Goal: Transaction & Acquisition: Purchase product/service

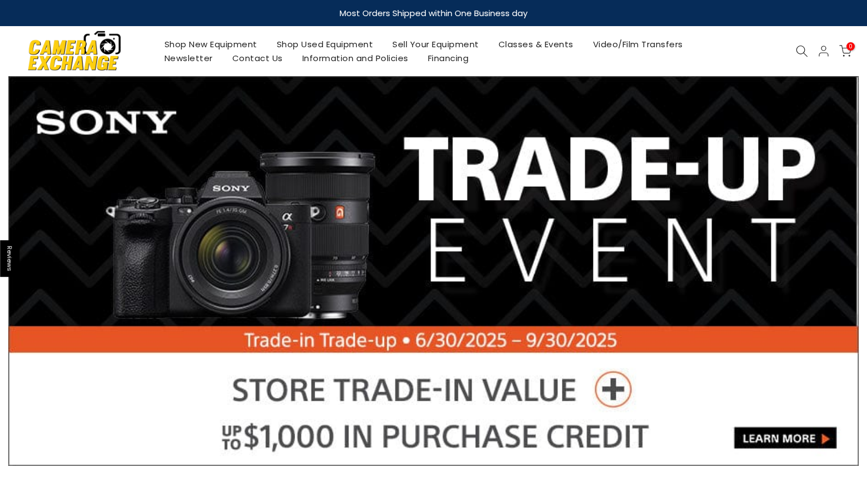
click at [333, 43] on link "Shop Used Equipment" at bounding box center [325, 44] width 116 height 14
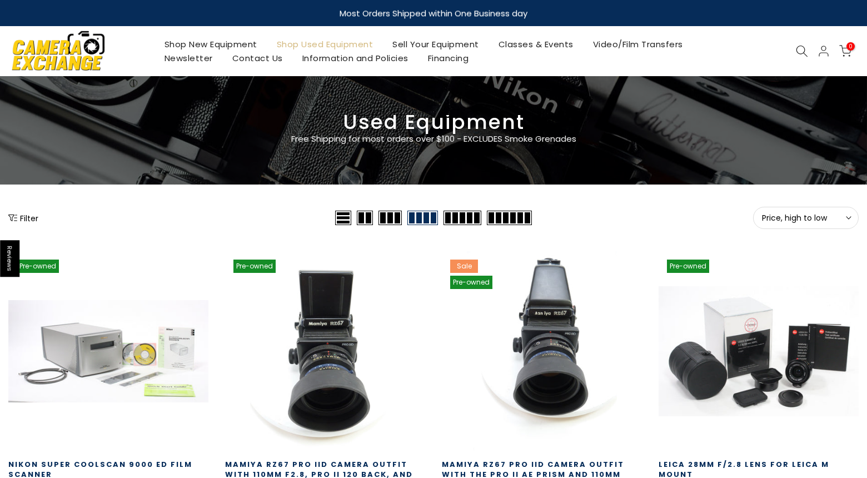
click at [32, 219] on button "Filter" at bounding box center [23, 217] width 30 height 11
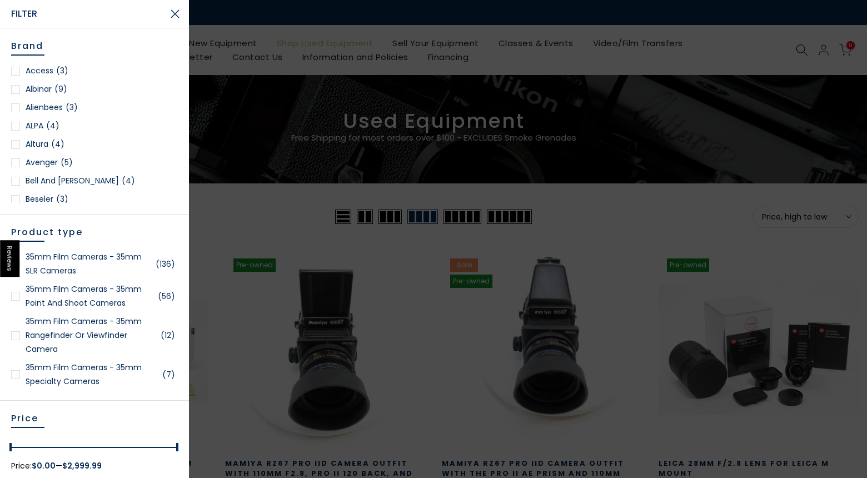
click at [176, 19] on button "Close Search" at bounding box center [175, 14] width 28 height 28
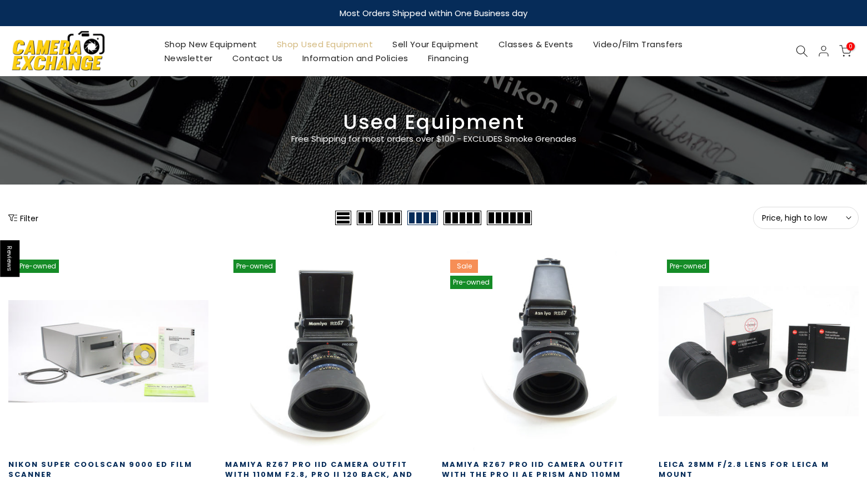
click at [32, 217] on button "Filter" at bounding box center [23, 217] width 30 height 11
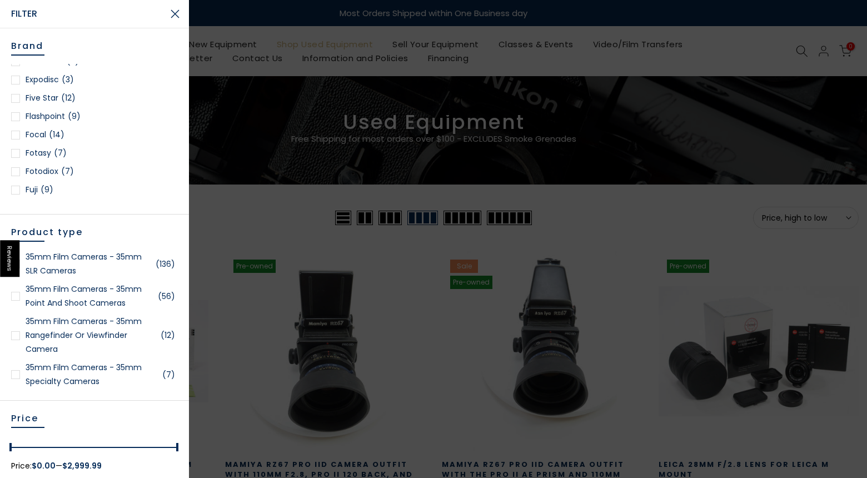
scroll to position [369, 0]
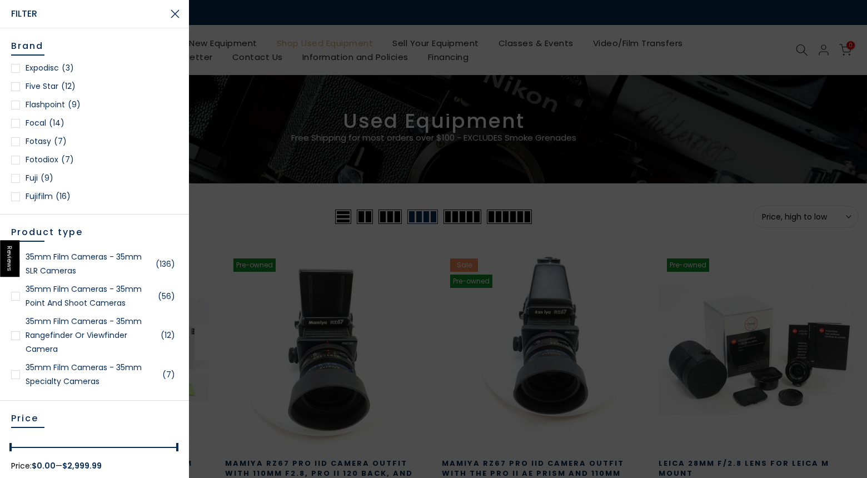
click at [16, 197] on div at bounding box center [15, 196] width 9 height 9
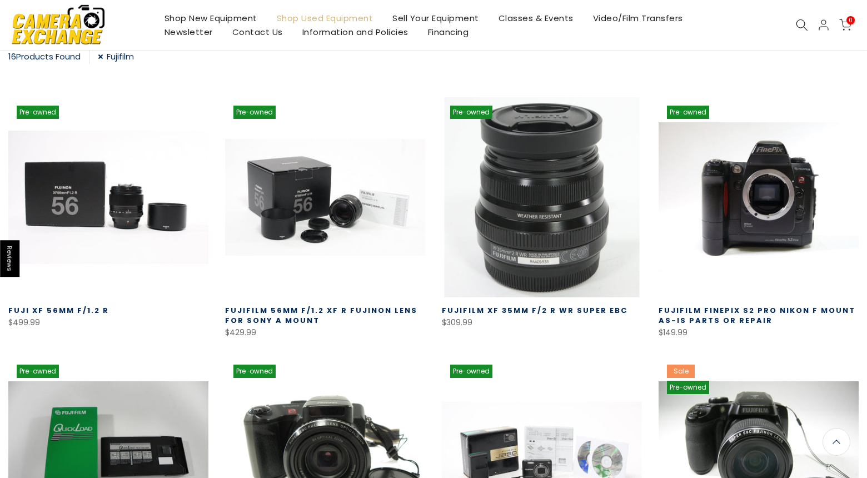
scroll to position [206, 0]
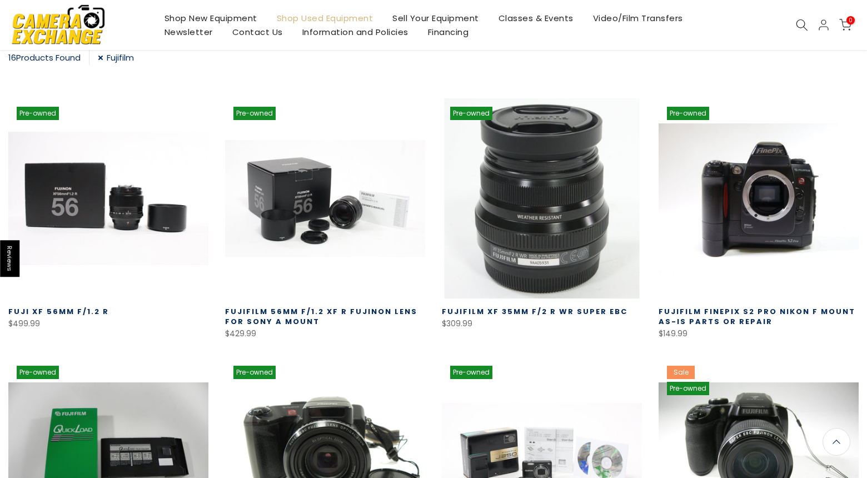
click at [543, 238] on link at bounding box center [542, 198] width 200 height 200
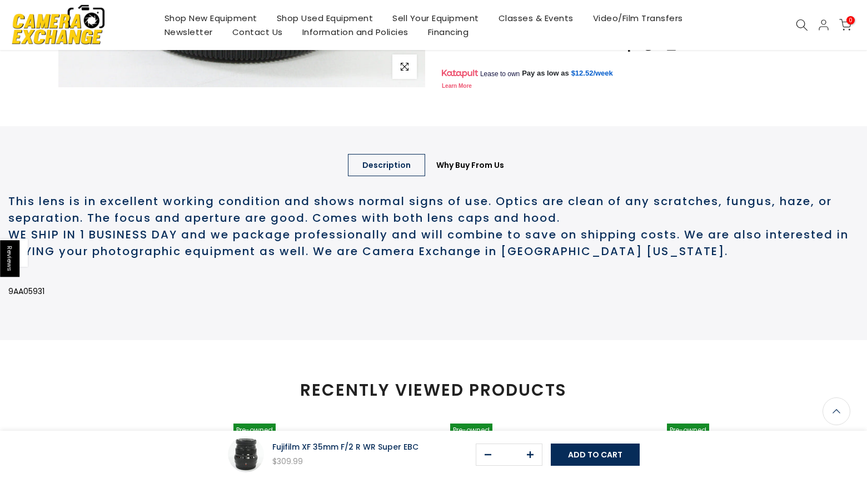
scroll to position [408, 0]
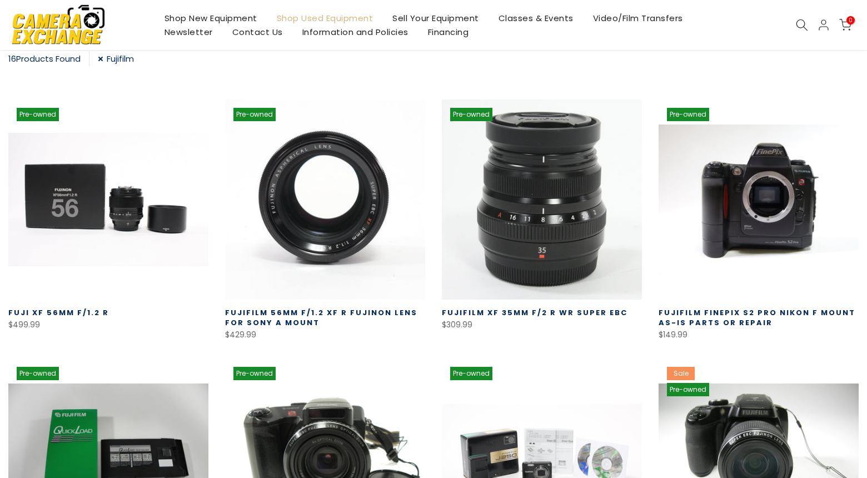
scroll to position [206, 0]
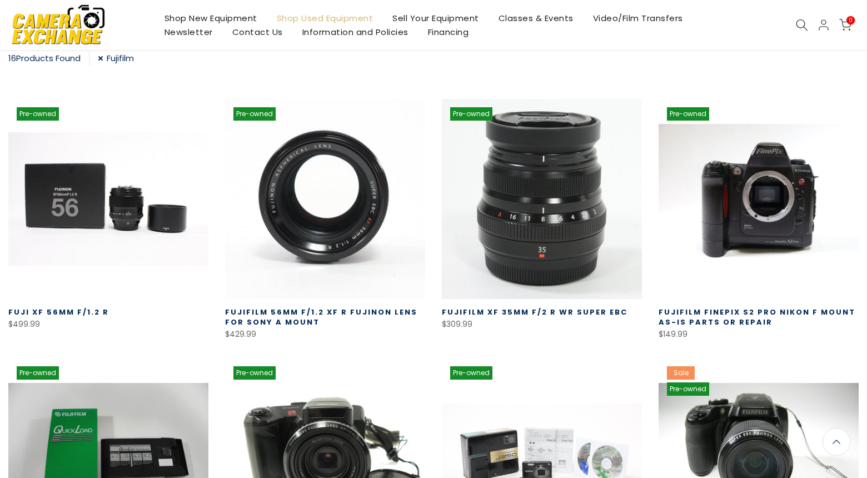
click at [317, 211] on link at bounding box center [325, 199] width 200 height 200
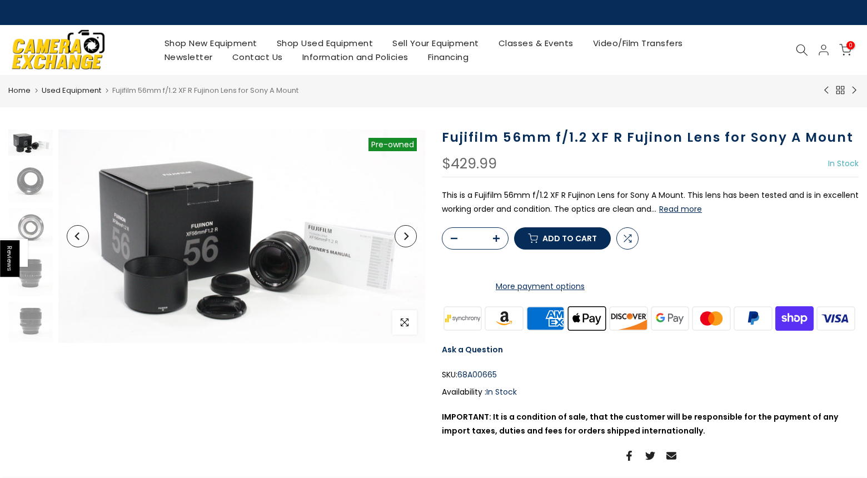
click at [239, 234] on img at bounding box center [241, 235] width 367 height 213
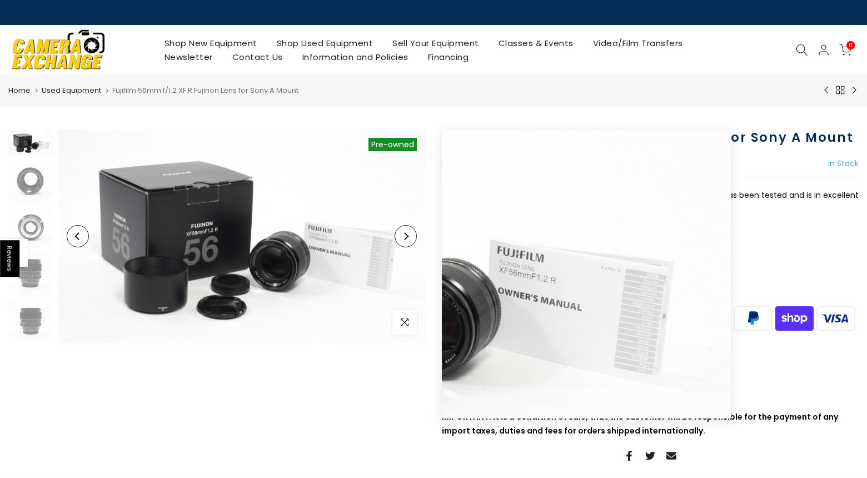
scroll to position [1, 0]
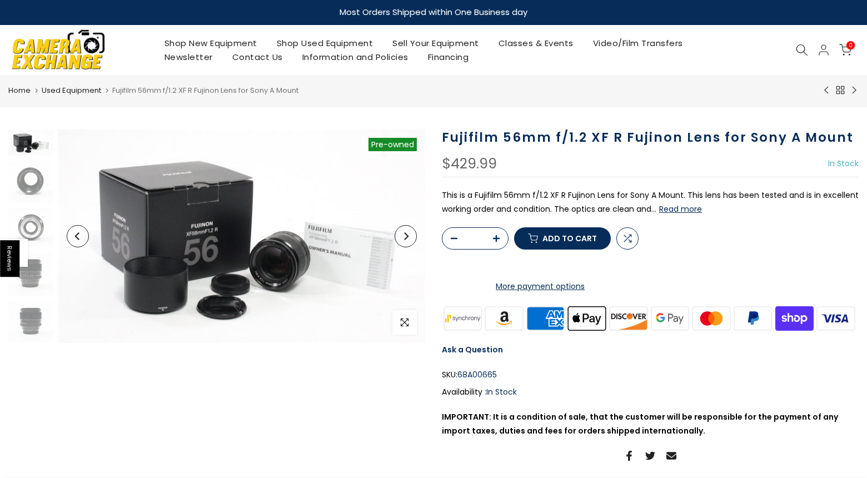
click at [33, 148] on img at bounding box center [30, 142] width 44 height 26
click at [33, 148] on img at bounding box center [29, 142] width 44 height 26
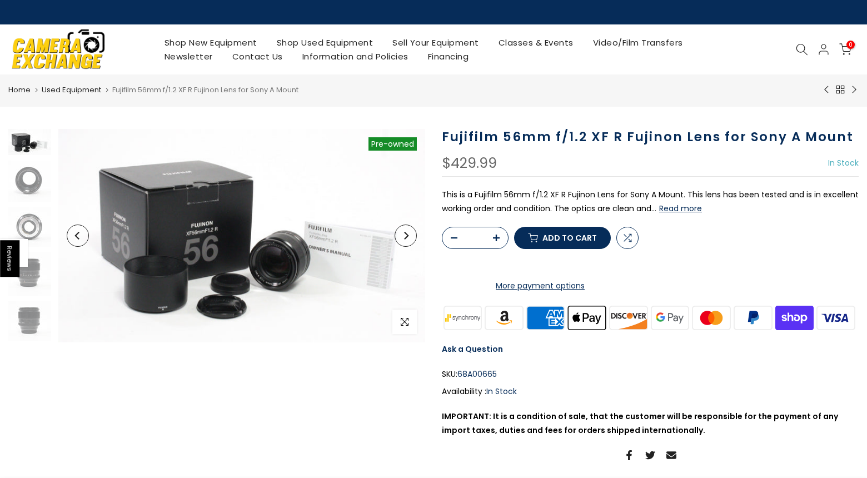
click at [77, 238] on icon "Previous" at bounding box center [78, 236] width 8 height 8
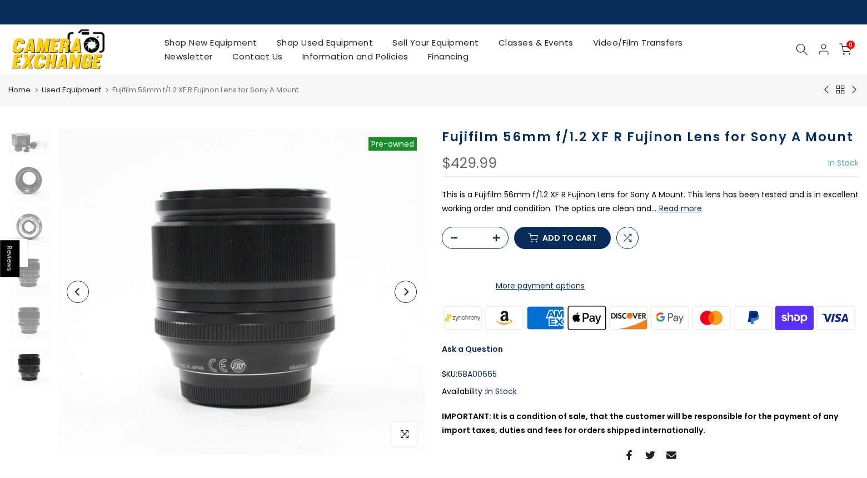
scroll to position [3, 0]
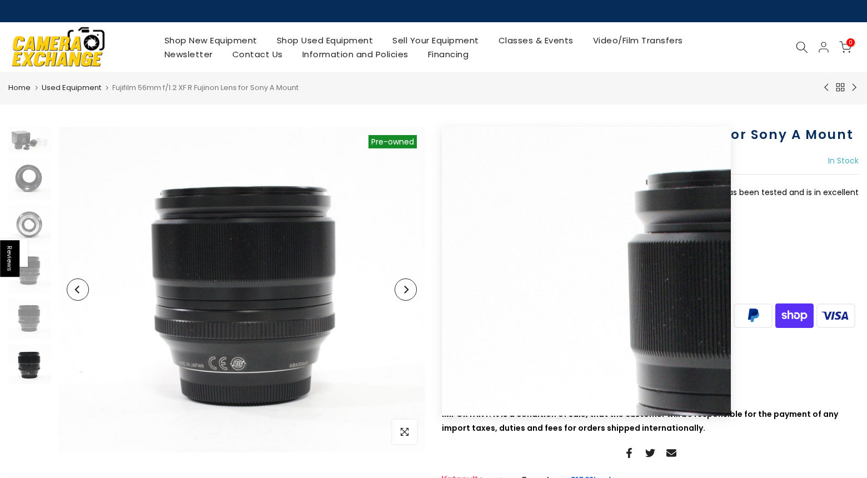
click at [411, 292] on button "Next" at bounding box center [405, 289] width 22 height 22
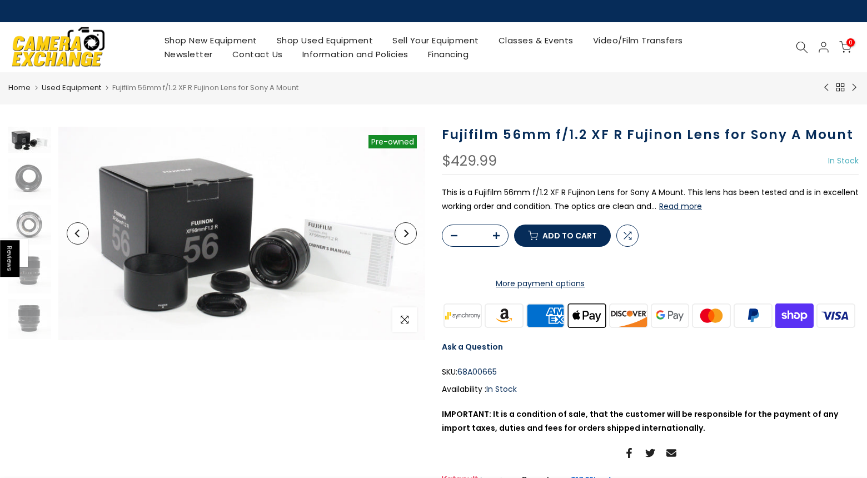
click at [402, 236] on icon "Next" at bounding box center [406, 233] width 8 height 8
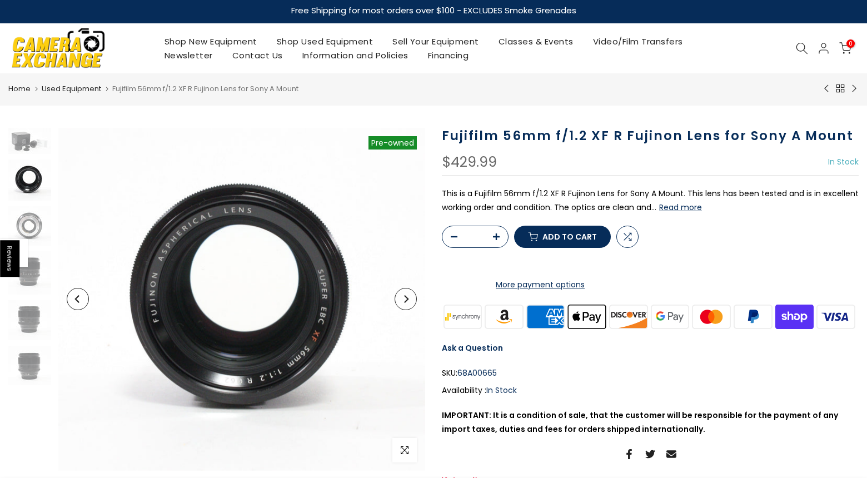
click at [411, 300] on button "Next" at bounding box center [405, 299] width 22 height 22
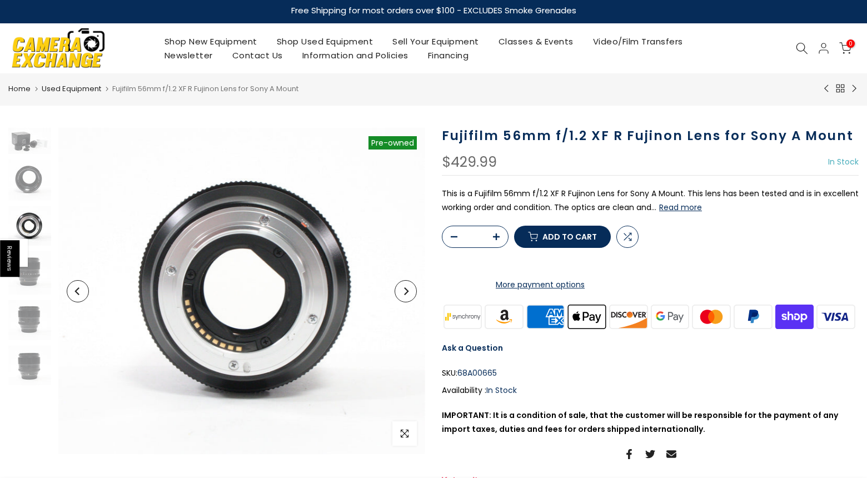
click at [411, 300] on button "Next" at bounding box center [405, 291] width 22 height 22
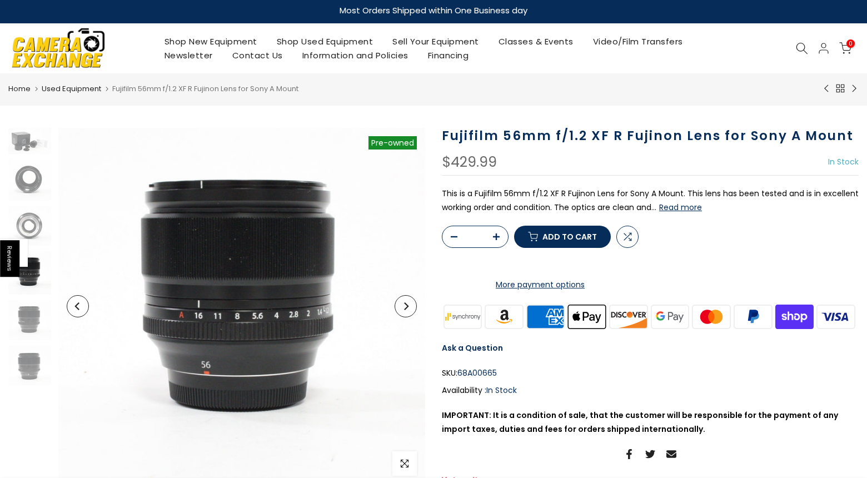
click at [411, 300] on button "Next" at bounding box center [405, 306] width 22 height 22
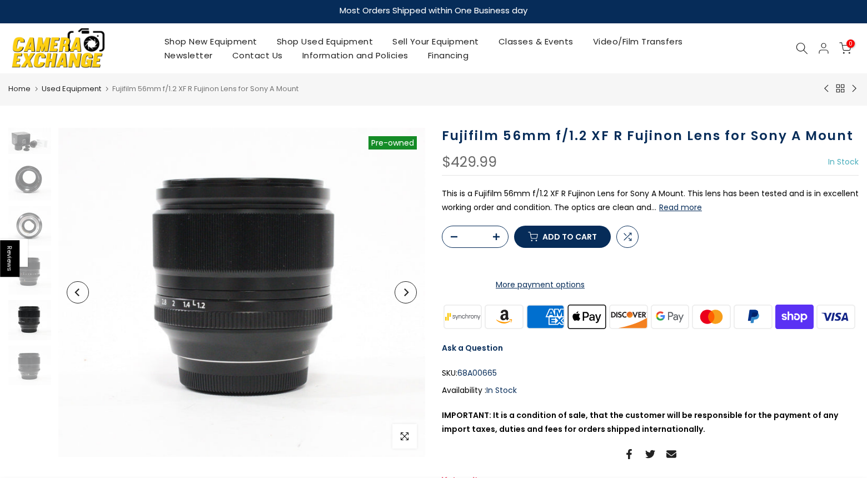
click at [411, 300] on button "Next" at bounding box center [405, 292] width 22 height 22
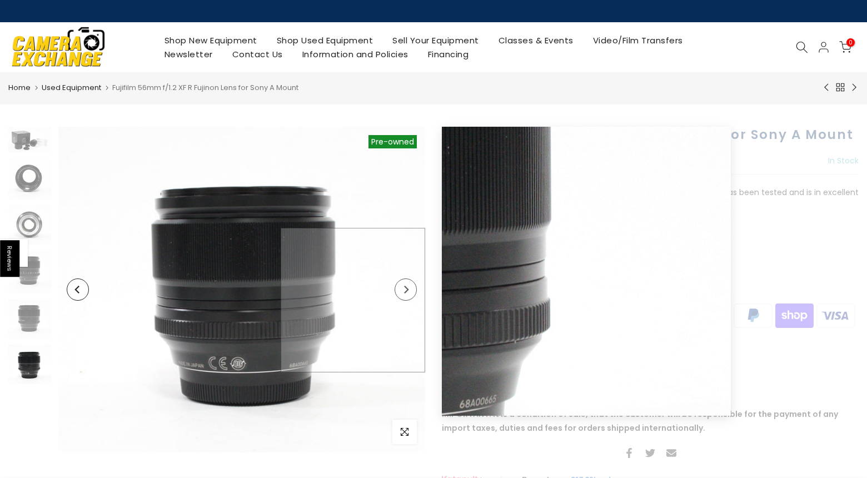
click at [411, 300] on img at bounding box center [241, 290] width 367 height 326
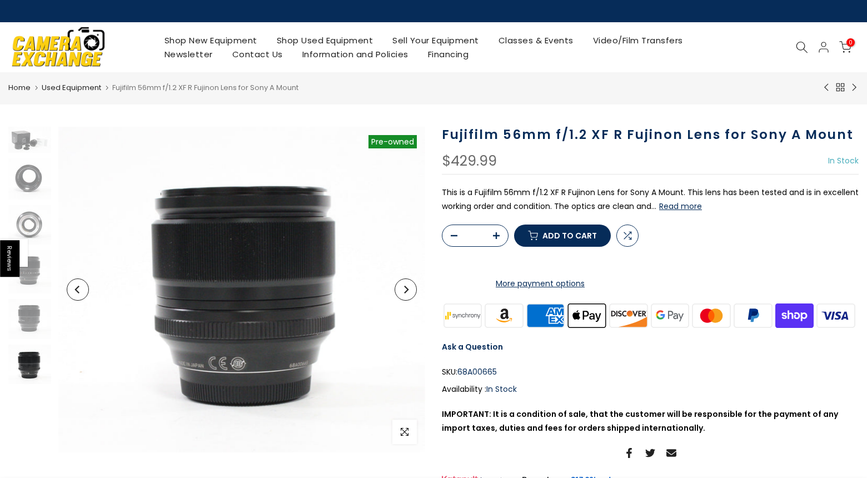
click at [409, 297] on button "Next" at bounding box center [405, 289] width 22 height 22
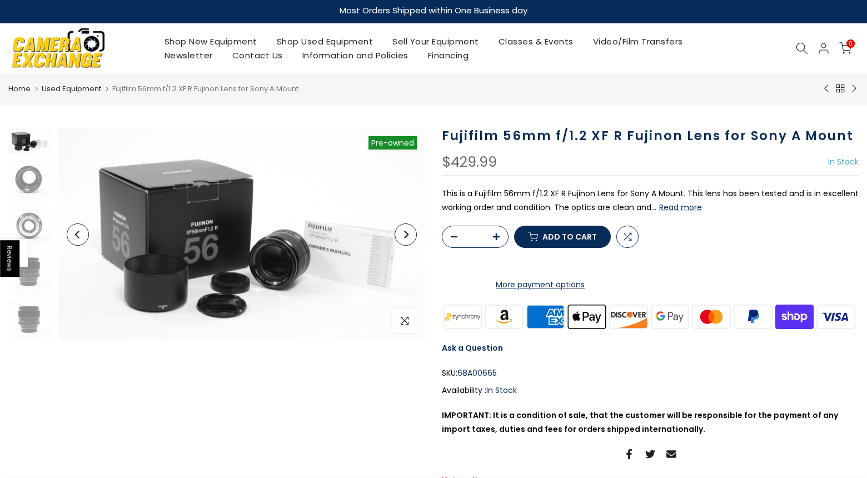
click at [89, 47] on img at bounding box center [58, 48] width 94 height 48
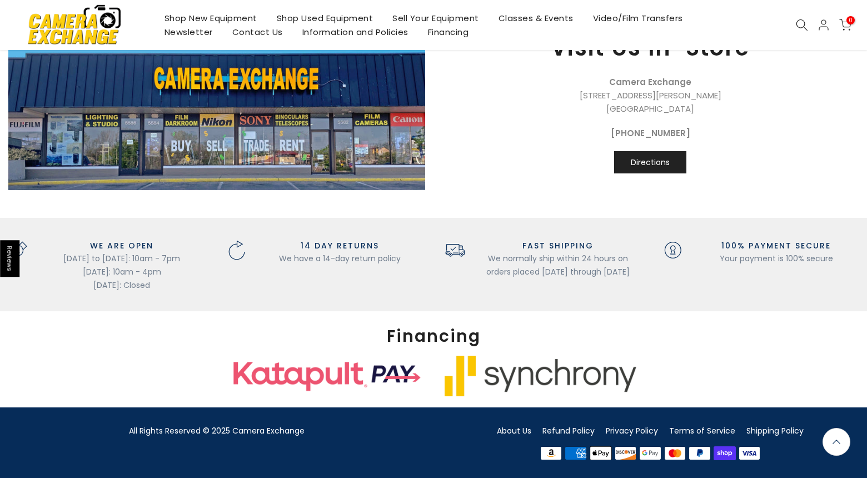
scroll to position [1237, 0]
click at [513, 427] on link "About Us" at bounding box center [514, 430] width 34 height 11
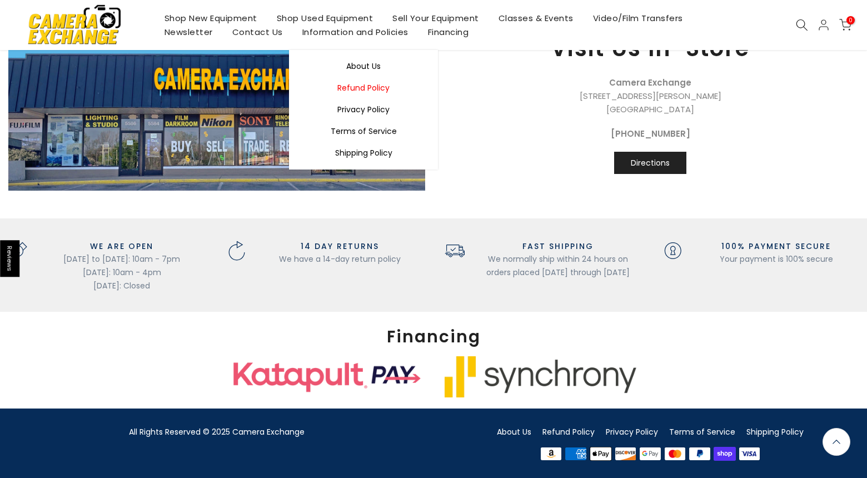
scroll to position [1328, 0]
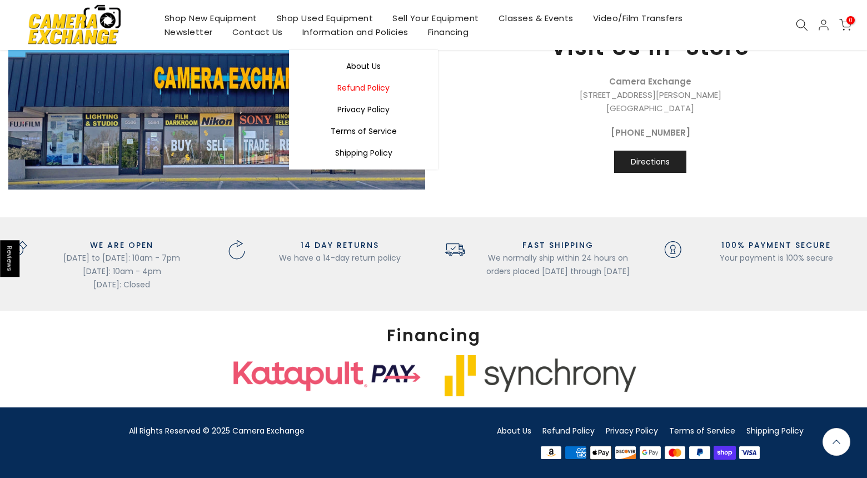
click at [367, 88] on link "Refund Policy" at bounding box center [363, 88] width 149 height 22
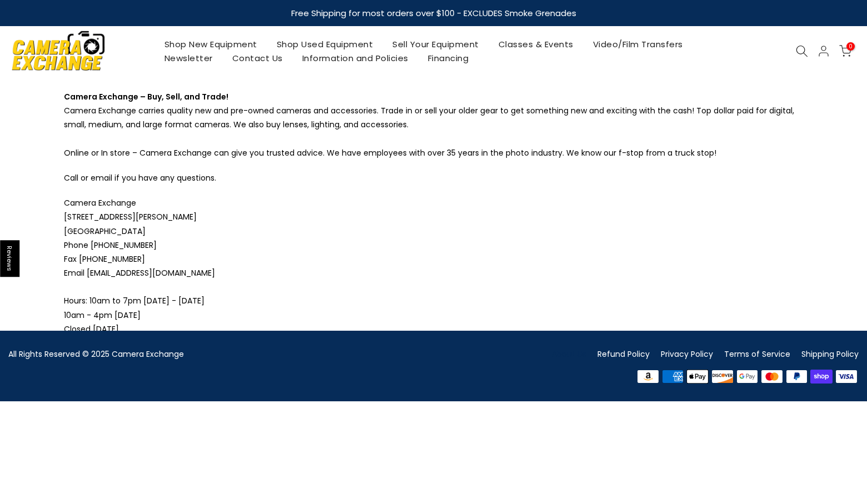
click at [795, 47] on icon at bounding box center [801, 51] width 12 height 12
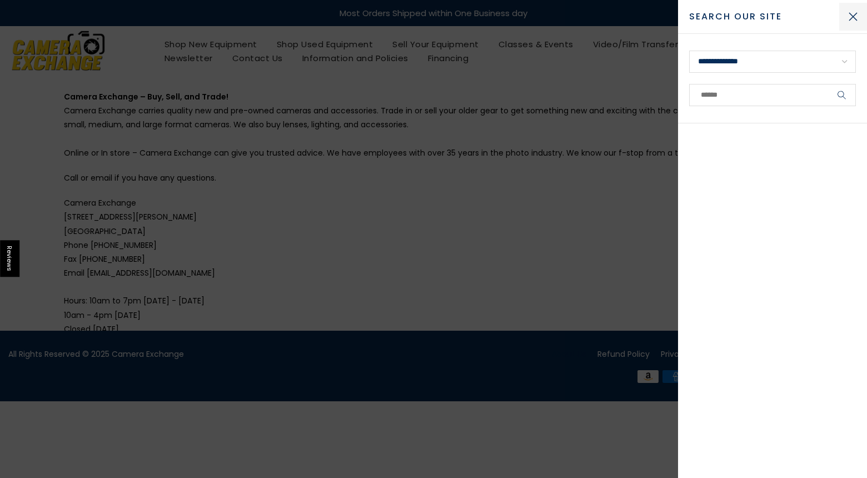
click at [850, 16] on button "Close Search" at bounding box center [853, 17] width 28 height 28
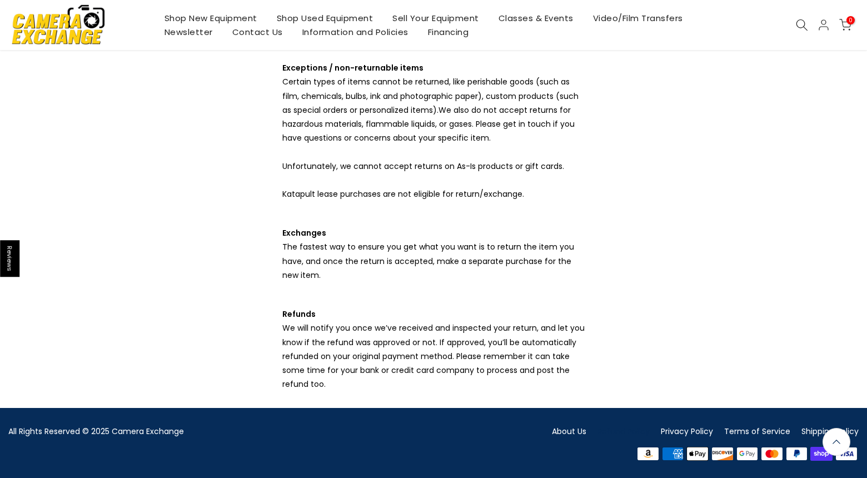
scroll to position [382, 0]
